Goal: Task Accomplishment & Management: Complete application form

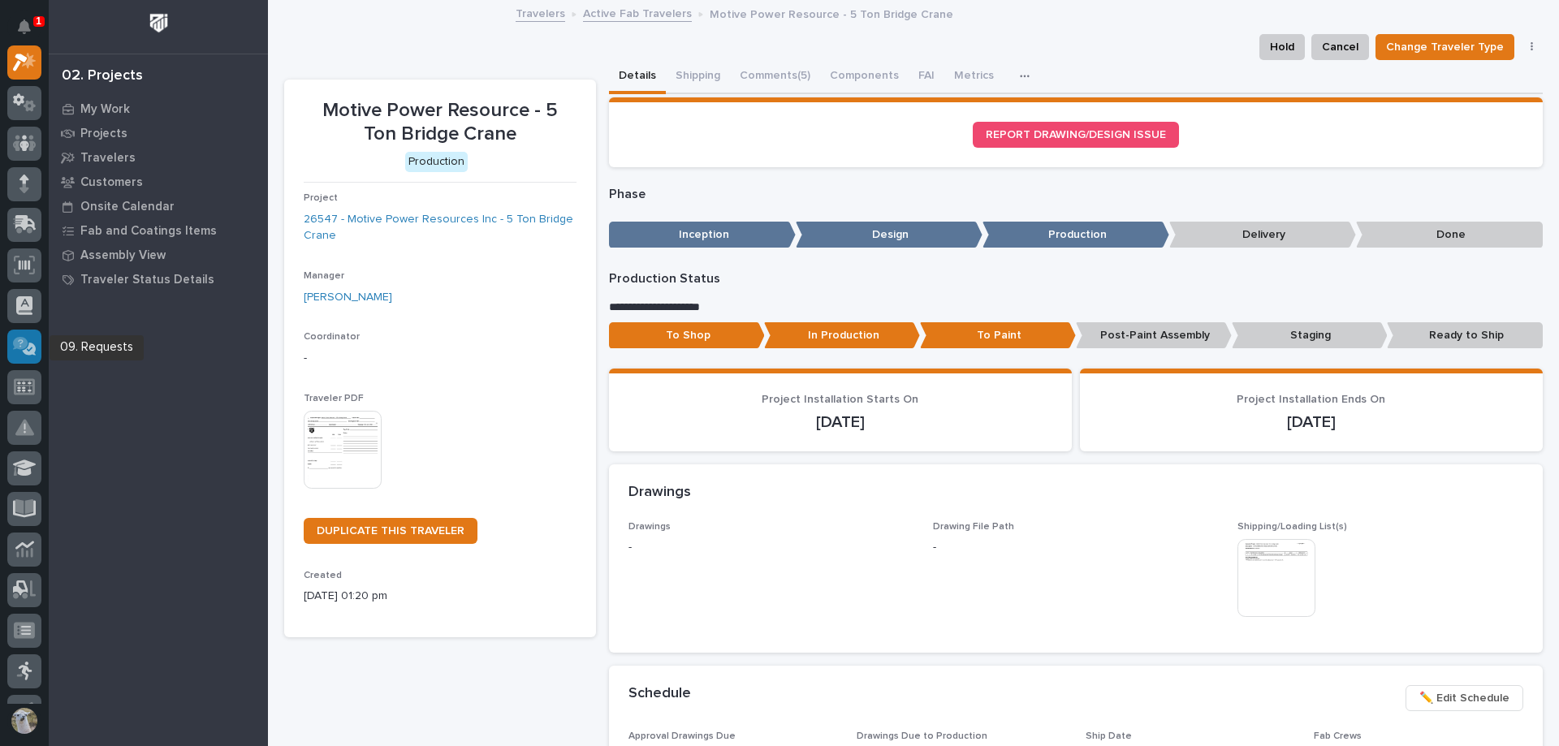
click at [22, 342] on icon at bounding box center [27, 348] width 18 height 16
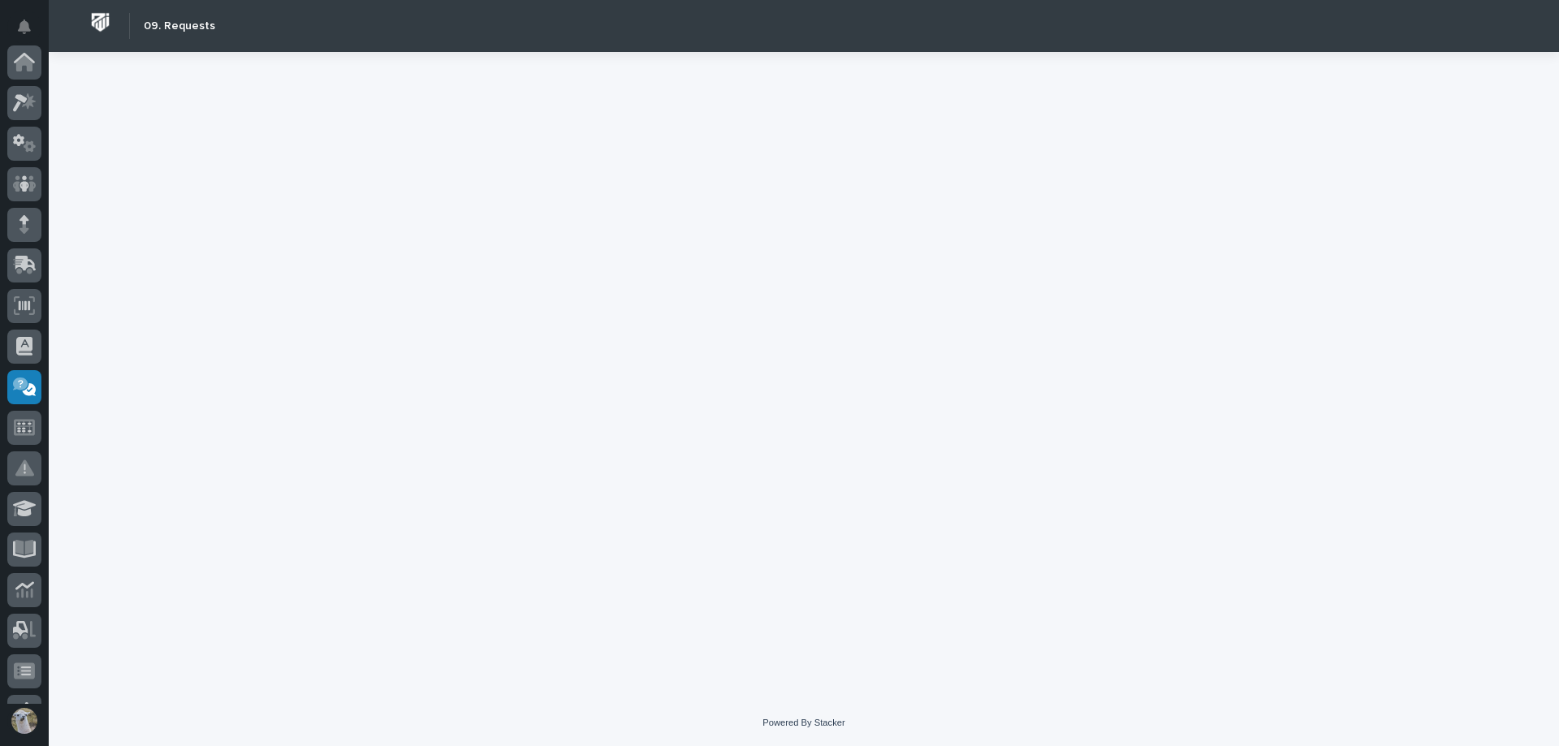
scroll to position [316, 0]
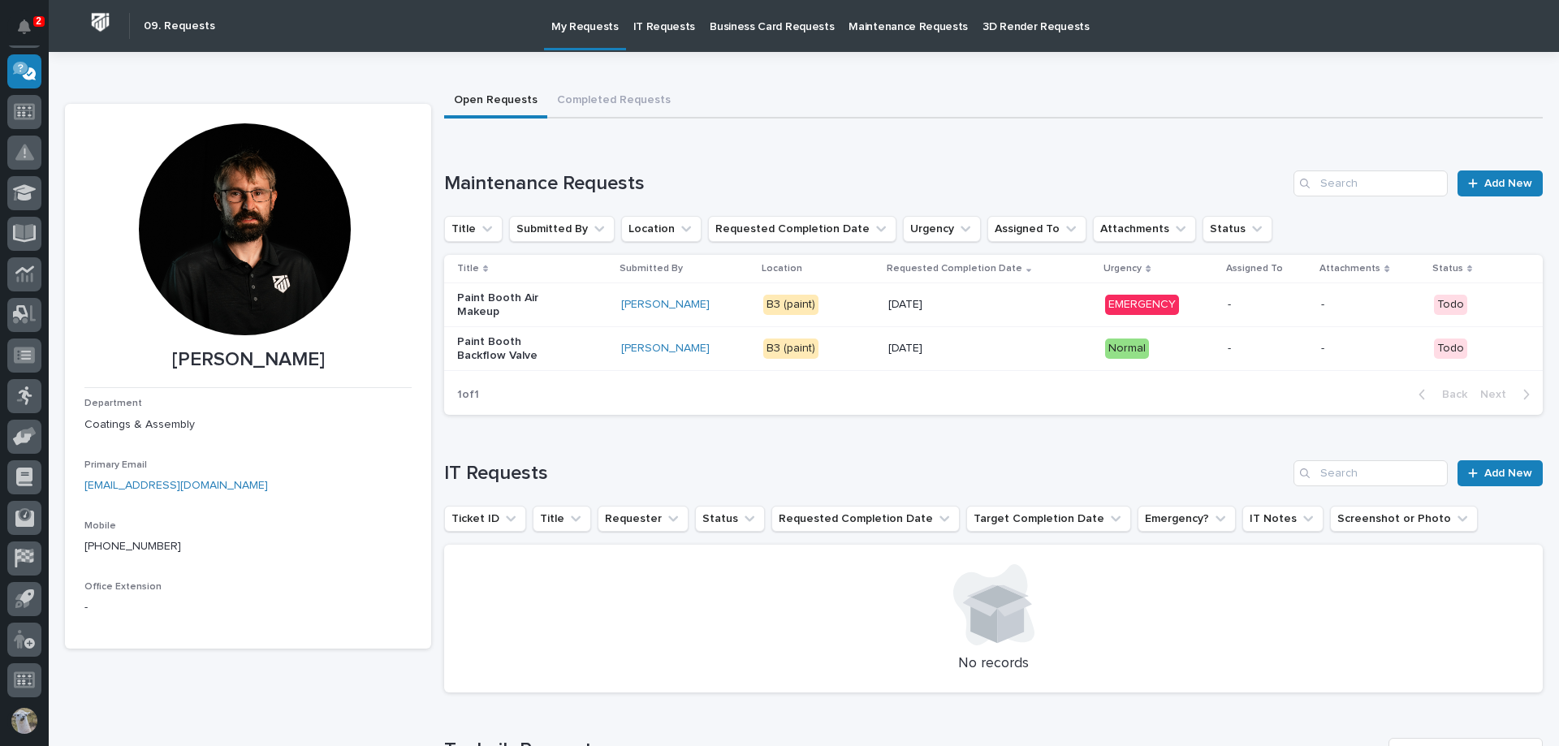
click at [722, 82] on div "[PERSON_NAME] [PERSON_NAME] Department Coatings & Assembly Primary Email [EMAIL…" at bounding box center [804, 517] width 1478 height 931
click at [521, 301] on p "Paint Booth Air Makeup" at bounding box center [508, 306] width 102 height 28
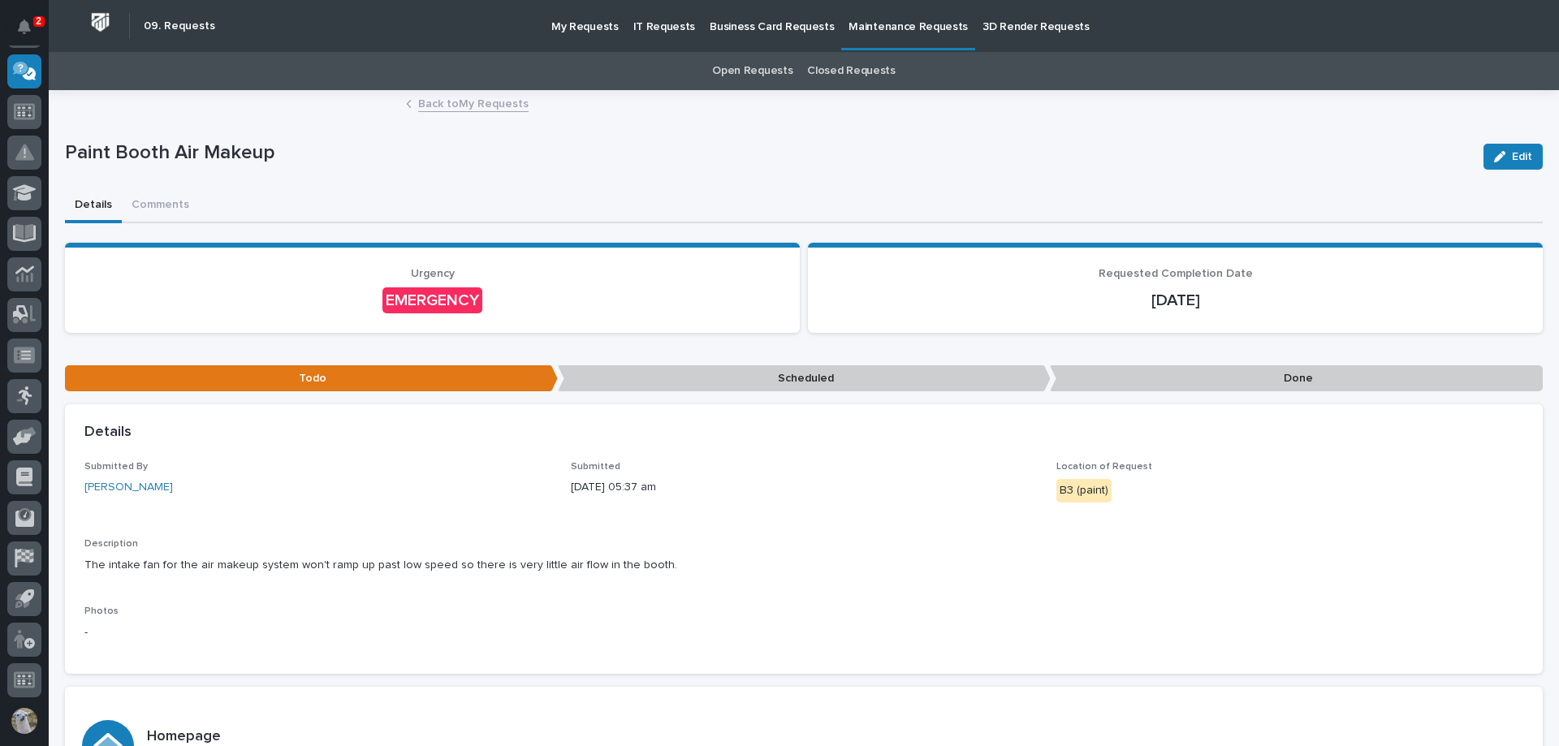
click at [462, 99] on link "Back to My Requests" at bounding box center [473, 102] width 110 height 19
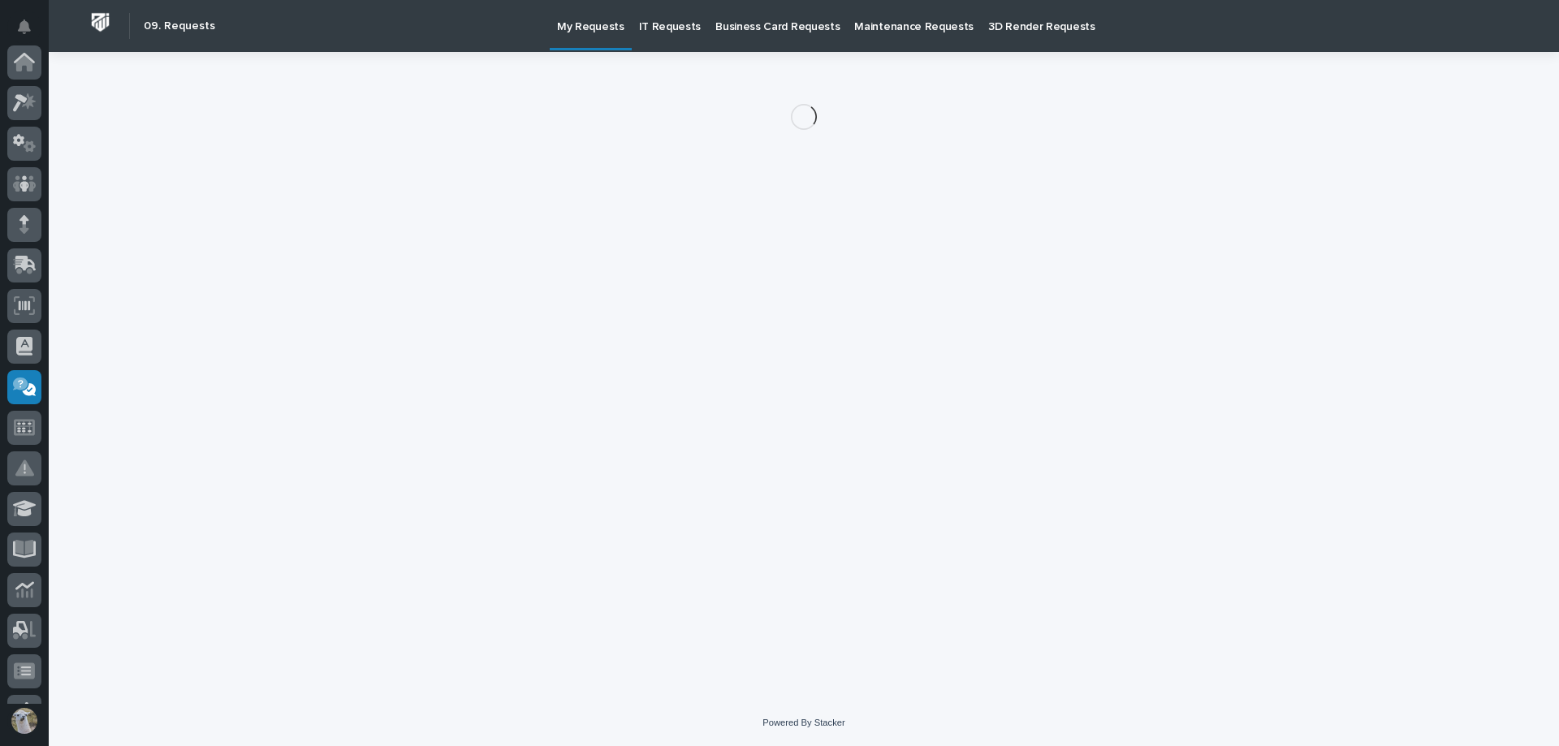
scroll to position [316, 0]
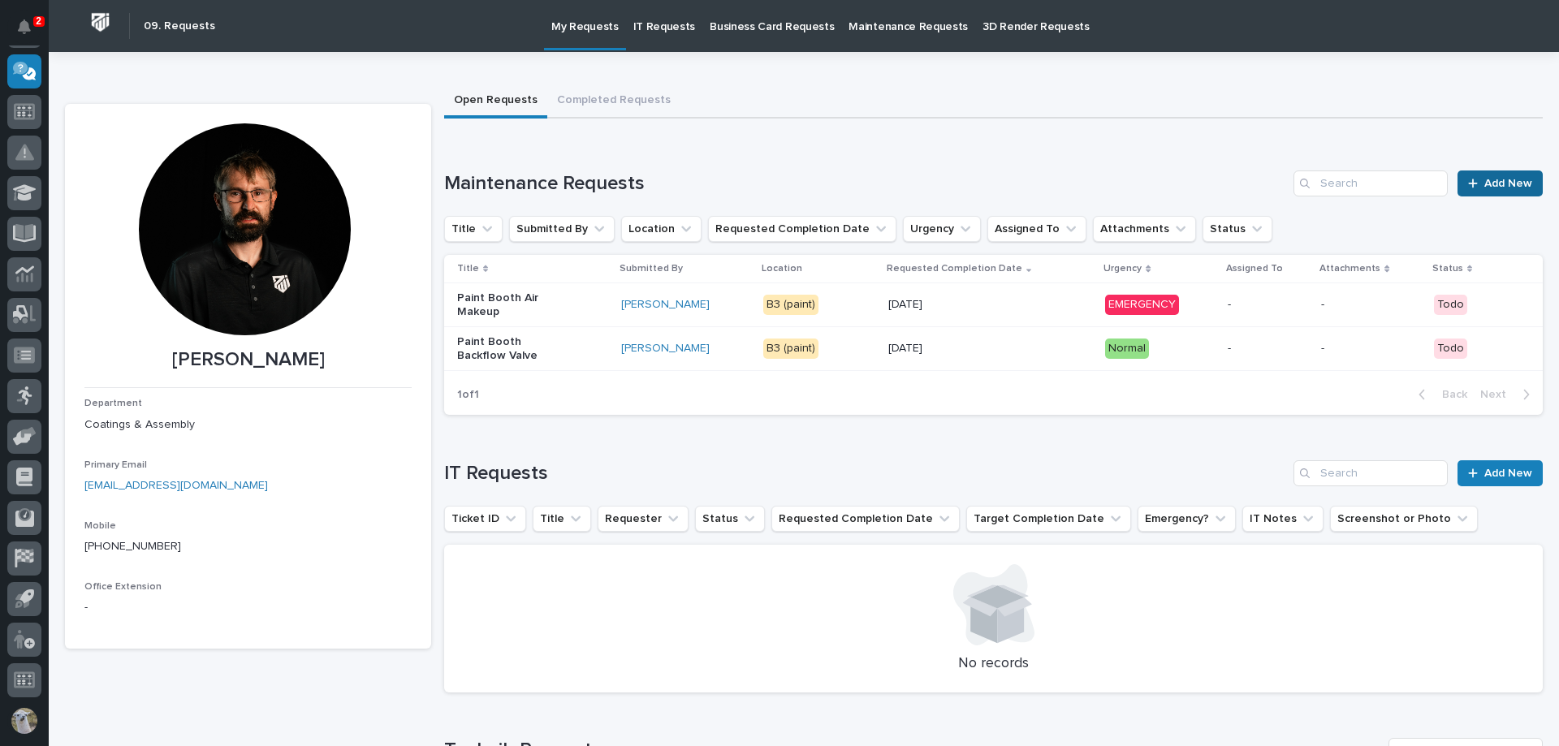
click at [1493, 186] on span "Add New" at bounding box center [1509, 183] width 48 height 11
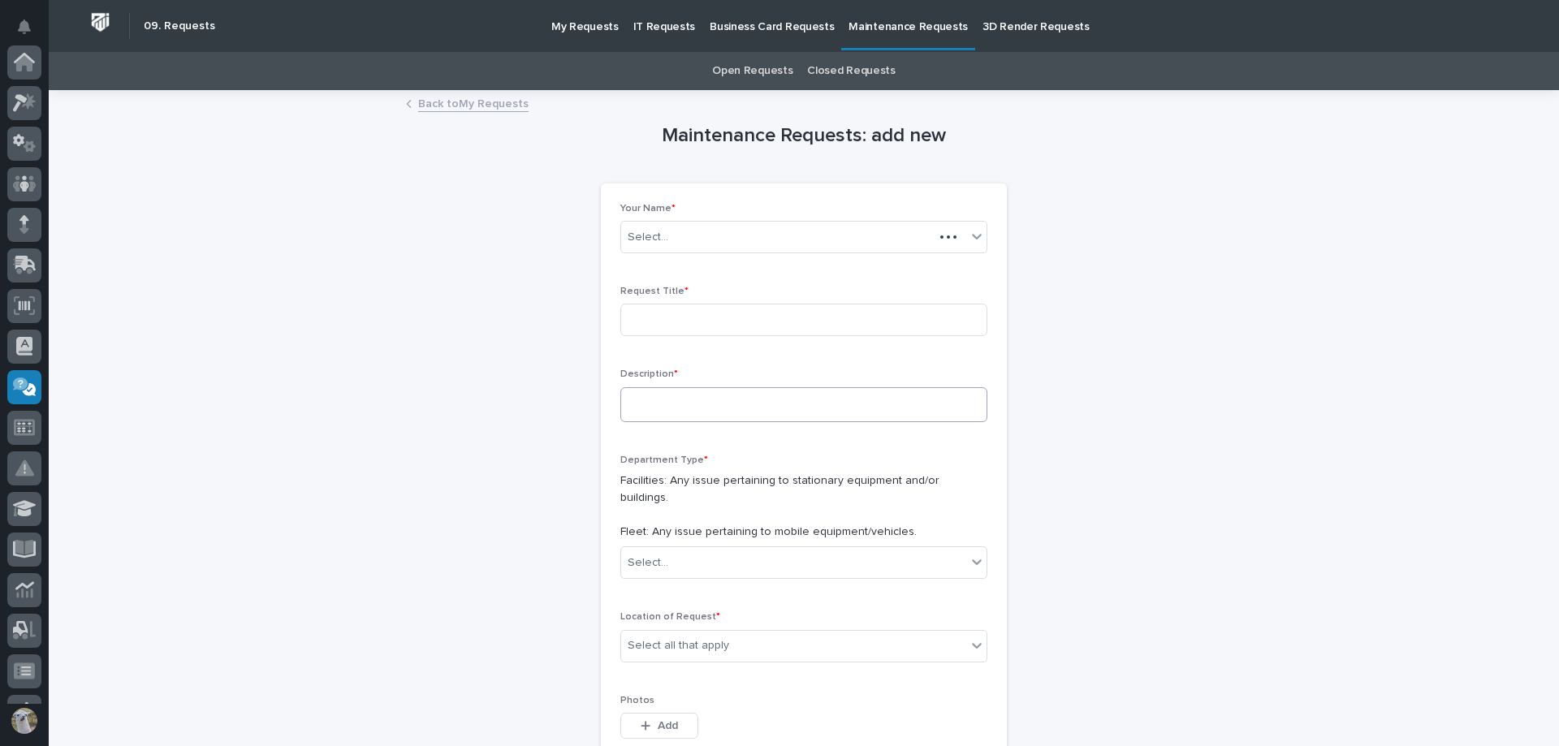
scroll to position [316, 0]
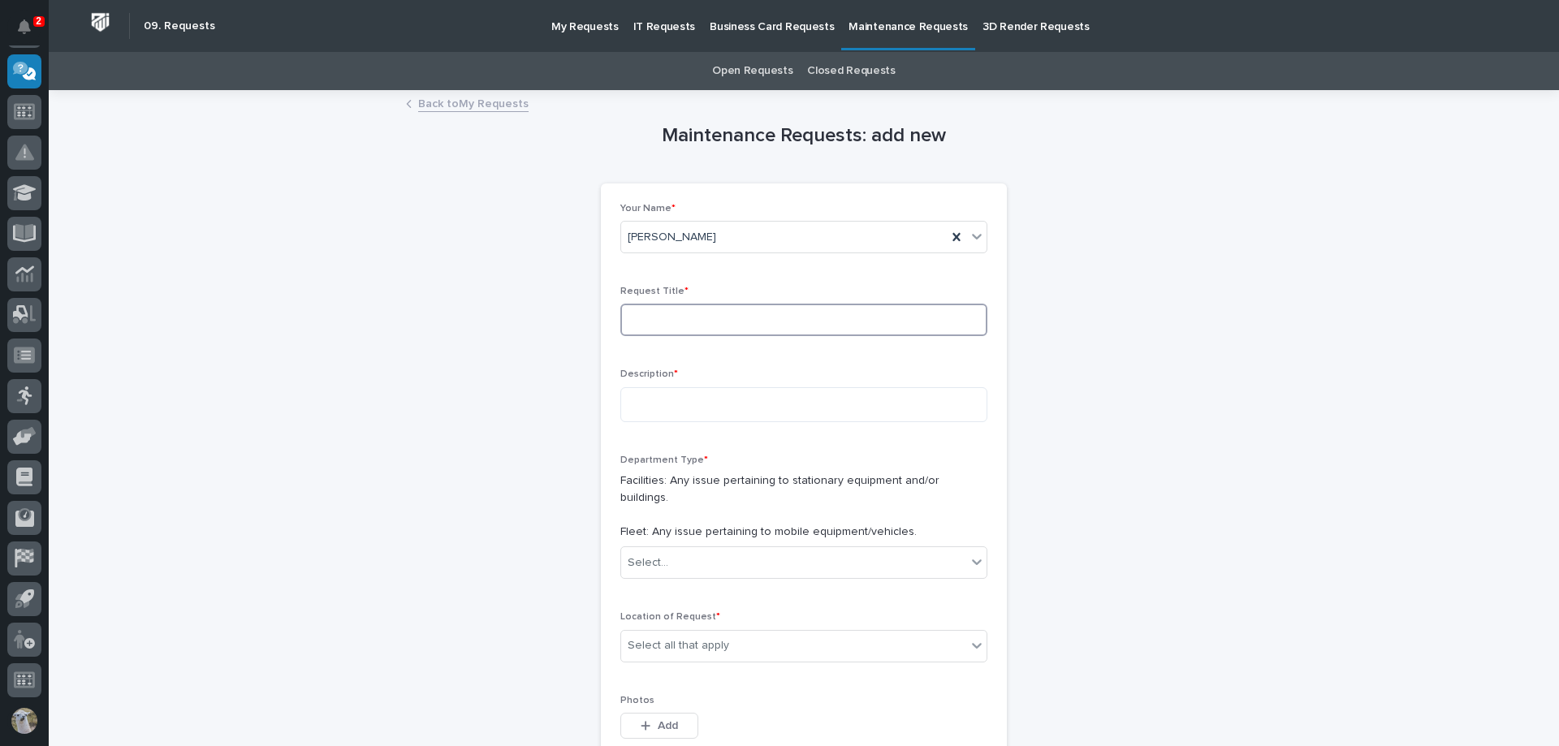
click at [690, 322] on input at bounding box center [804, 320] width 367 height 32
type input "B"
type input "P"
click at [448, 100] on link "Back to My Requests" at bounding box center [473, 102] width 110 height 19
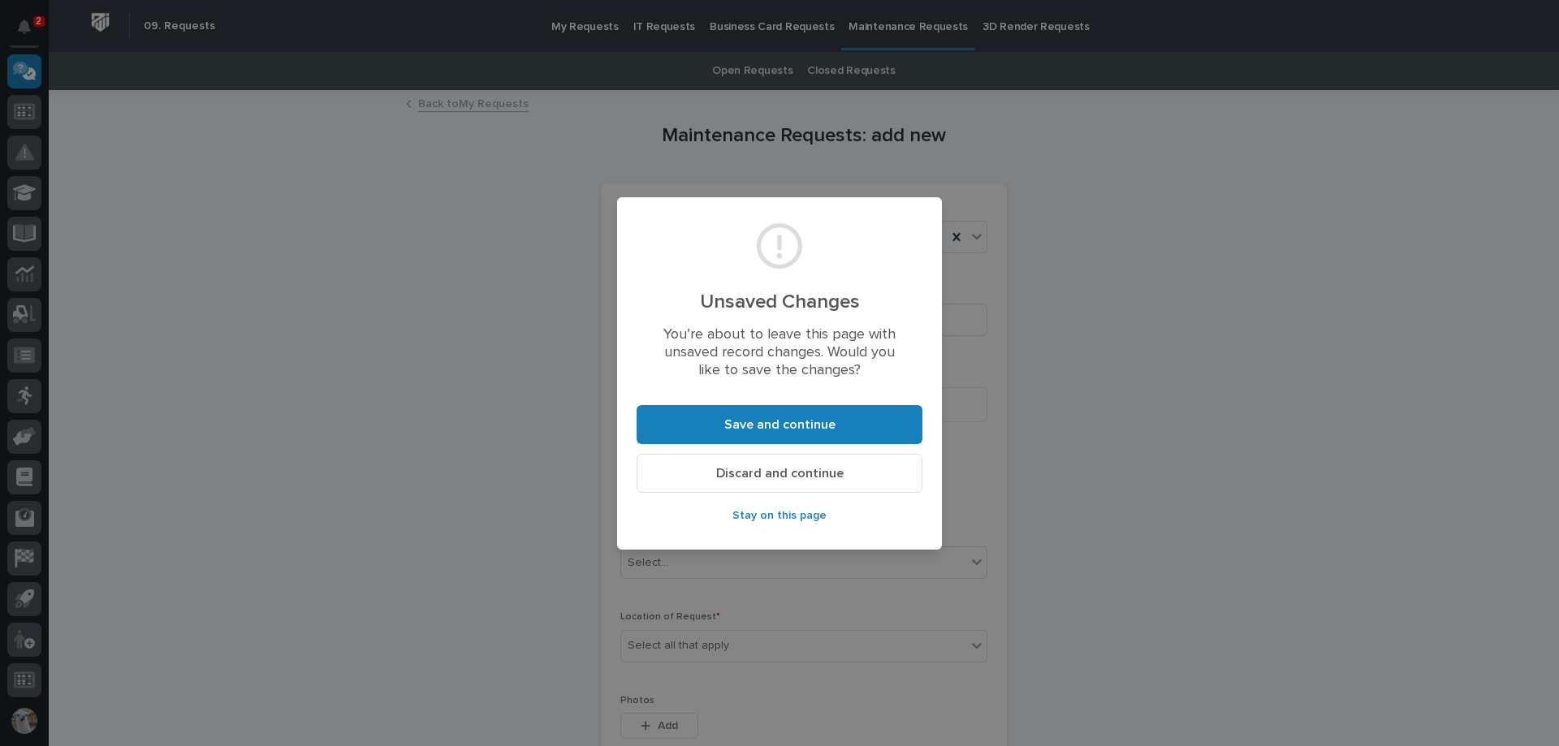
click at [834, 466] on span "Discard and continue" at bounding box center [780, 473] width 128 height 17
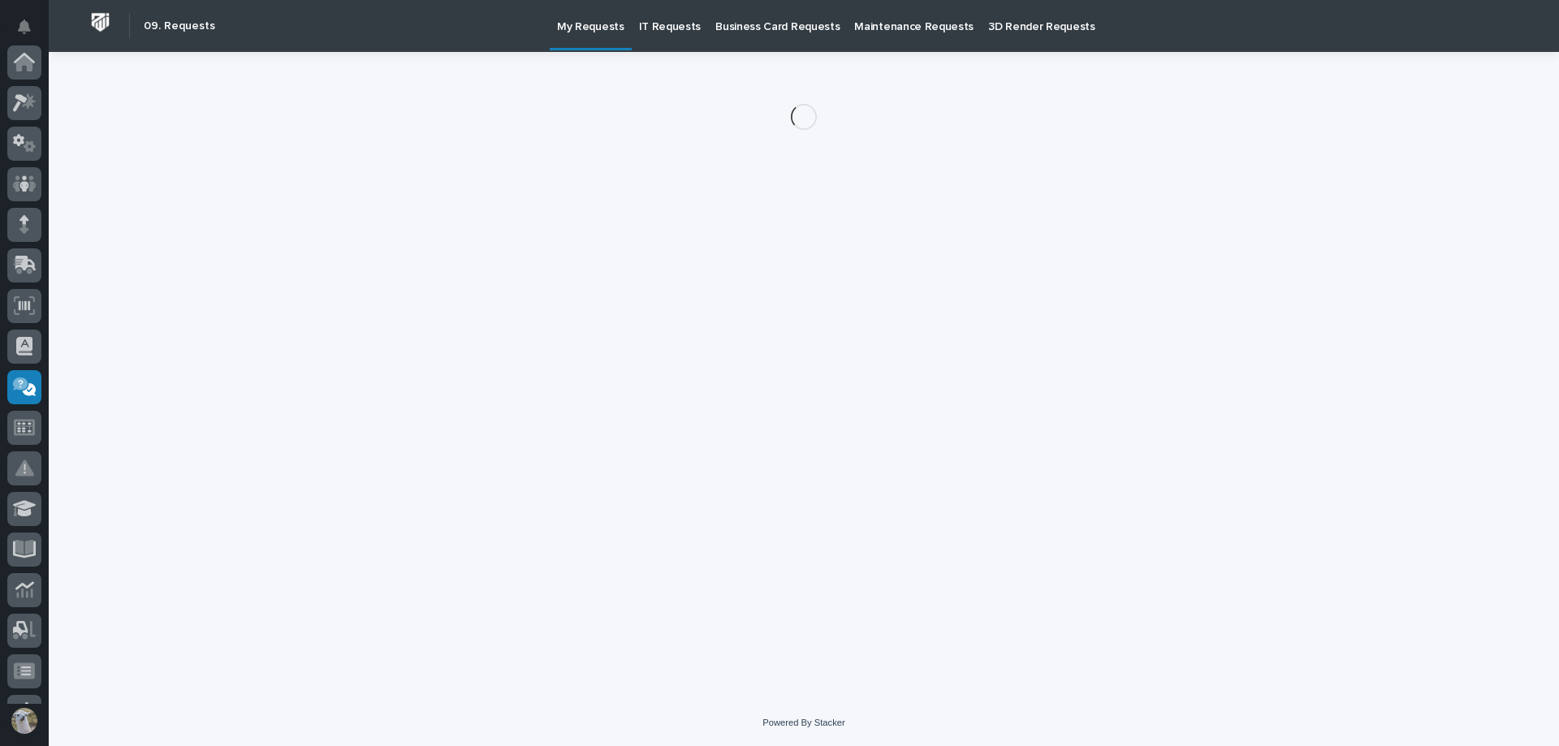
scroll to position [316, 0]
